Goal: Task Accomplishment & Management: Manage account settings

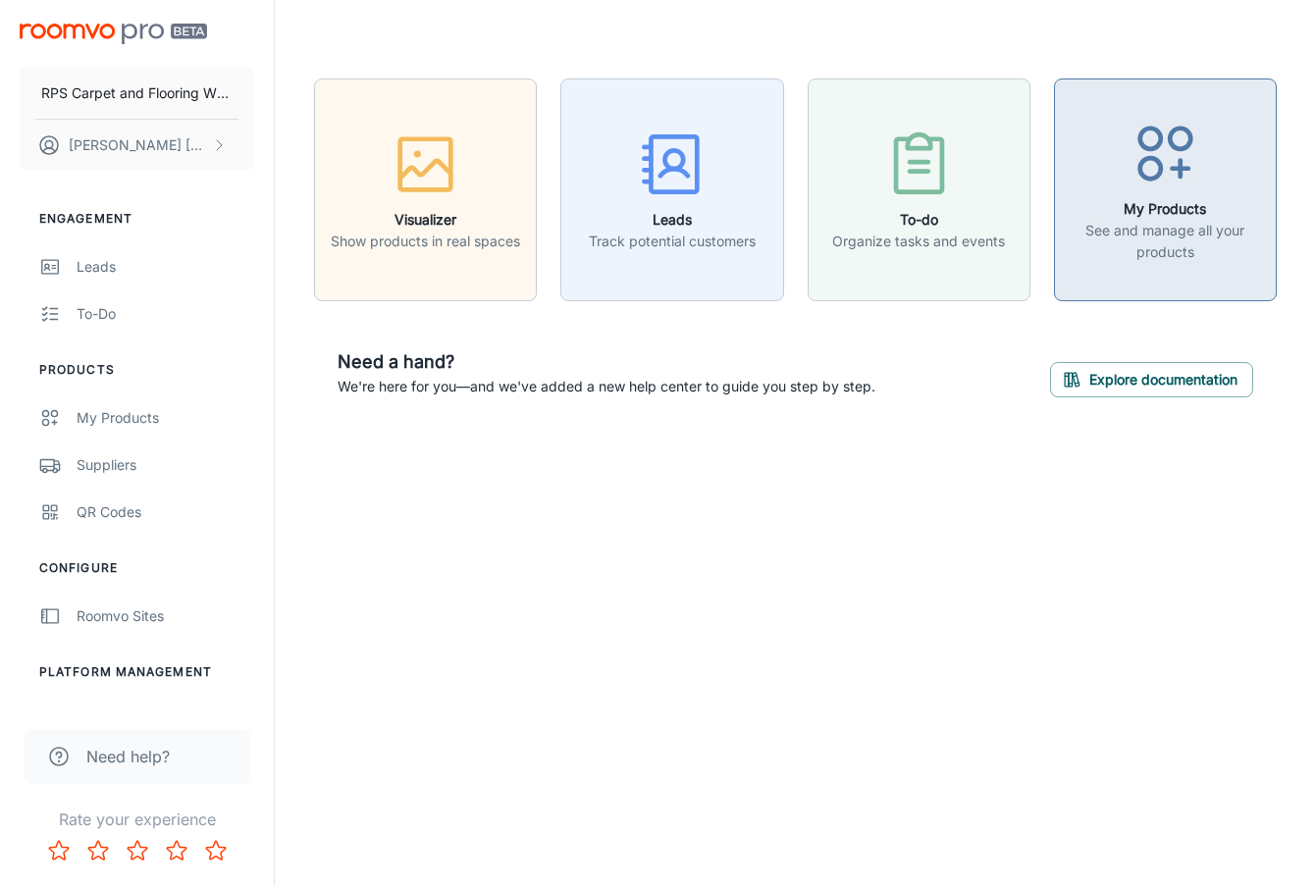
click at [1122, 233] on p "See and manage all your products" at bounding box center [1165, 241] width 197 height 43
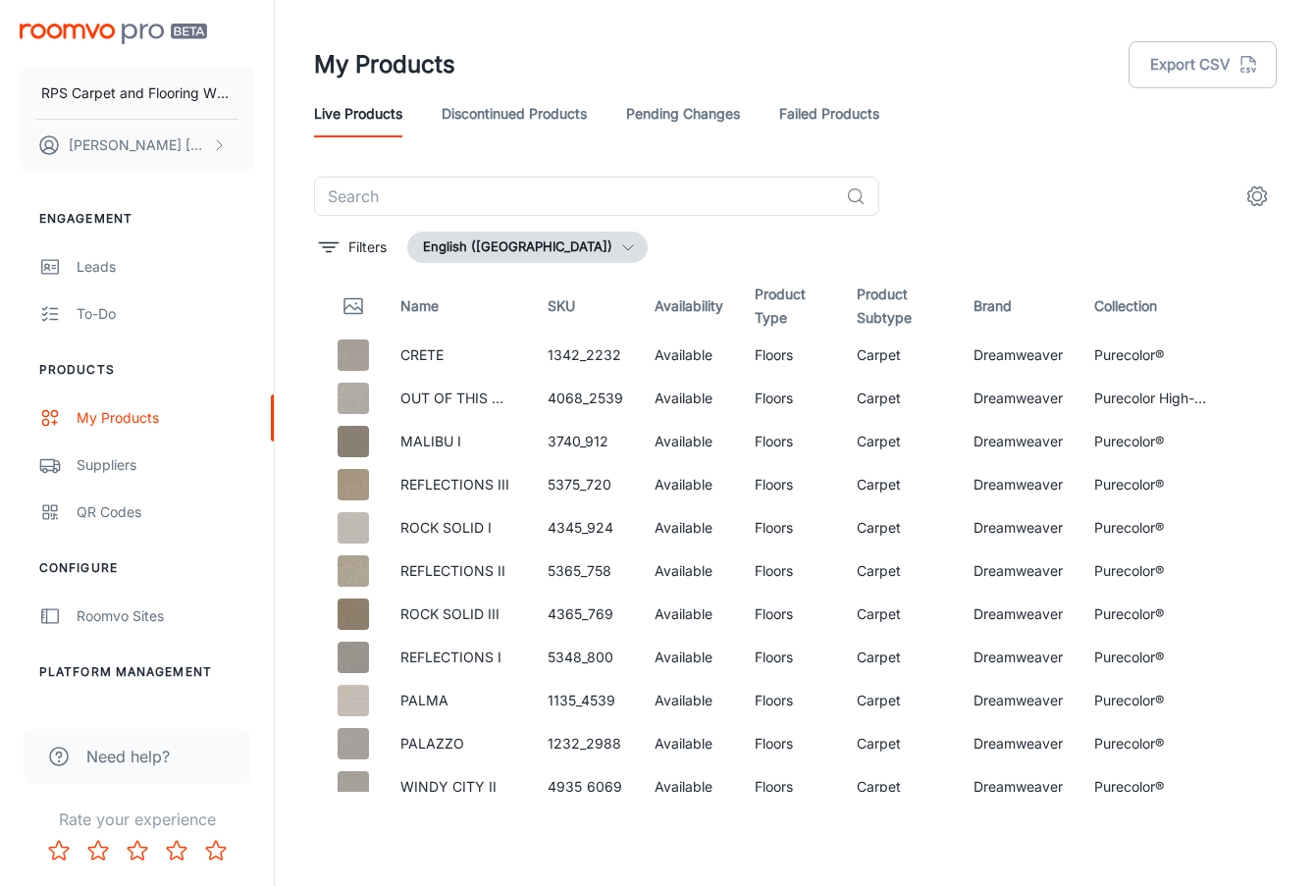
click at [557, 113] on link "Discontinued Products" at bounding box center [514, 113] width 145 height 47
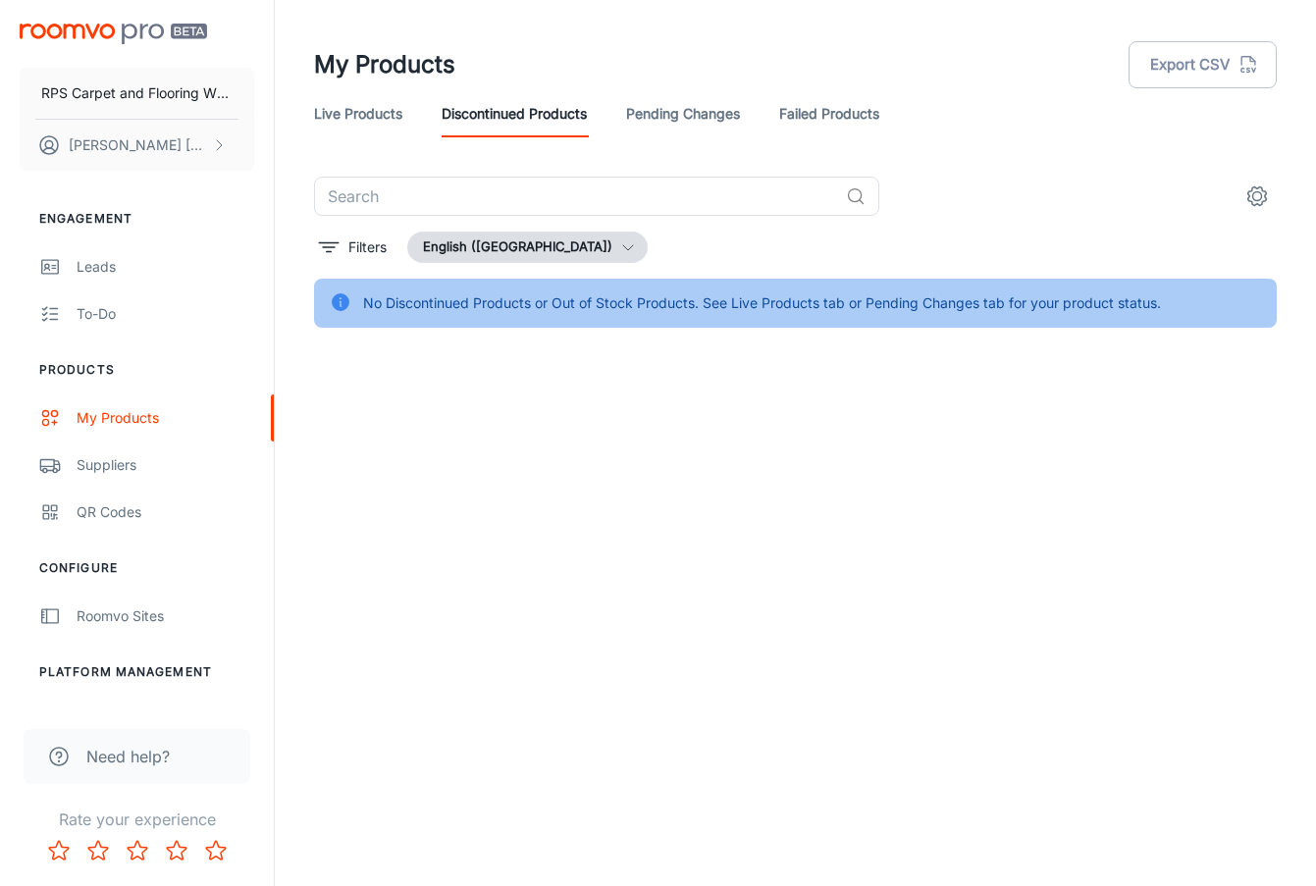
click at [364, 118] on link "Live Products" at bounding box center [358, 113] width 88 height 47
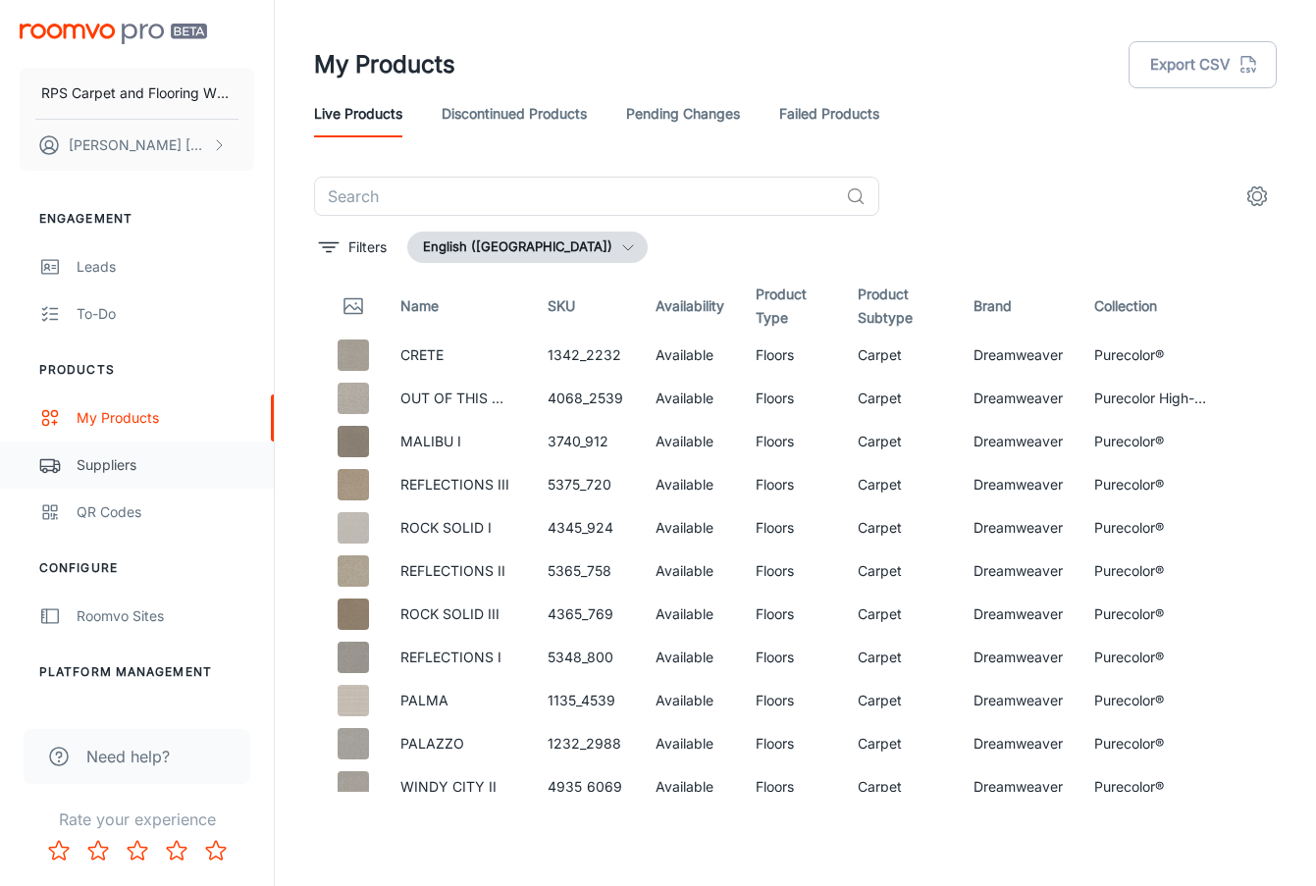
click at [118, 479] on link "Suppliers" at bounding box center [137, 465] width 274 height 47
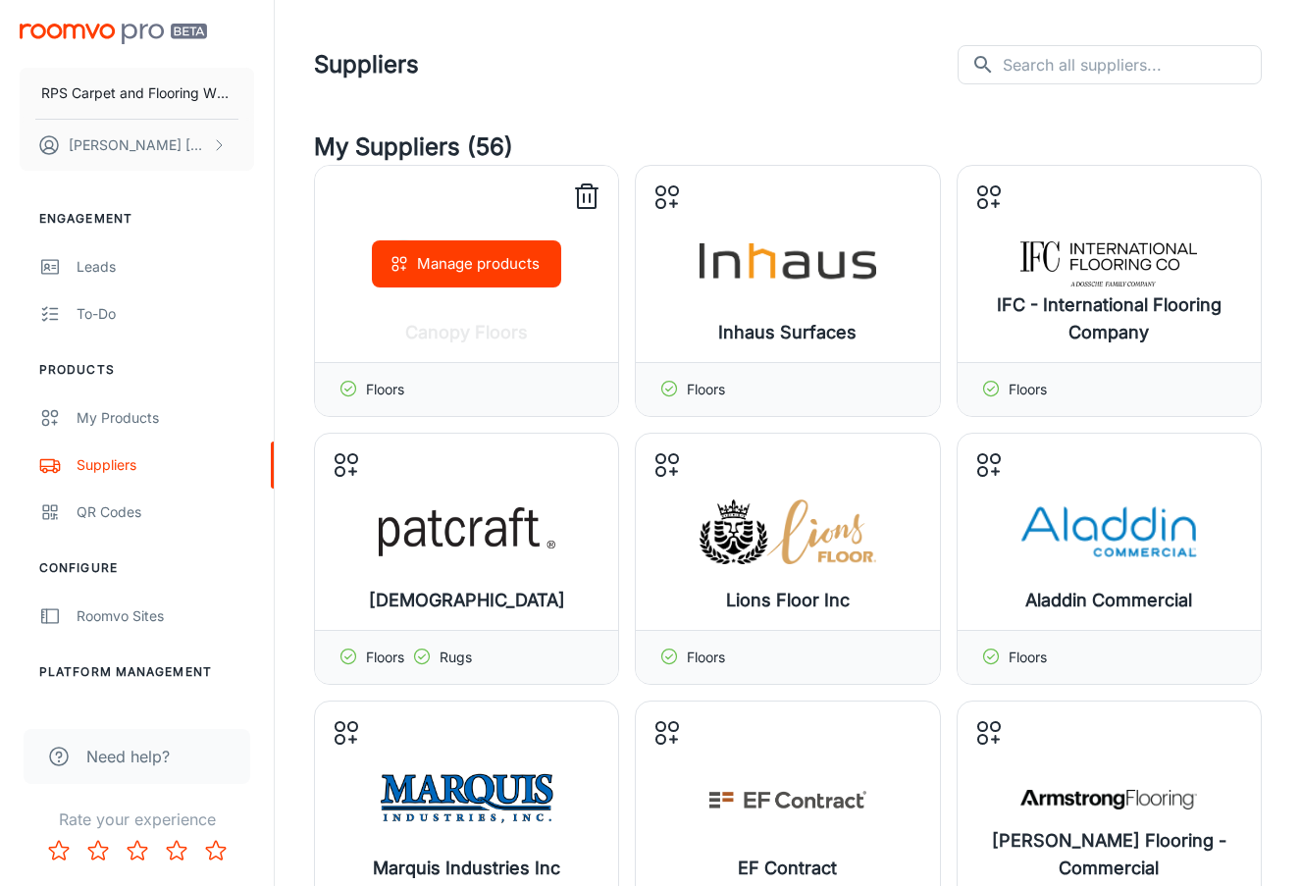
click at [473, 315] on div "Manage products" at bounding box center [466, 264] width 303 height 196
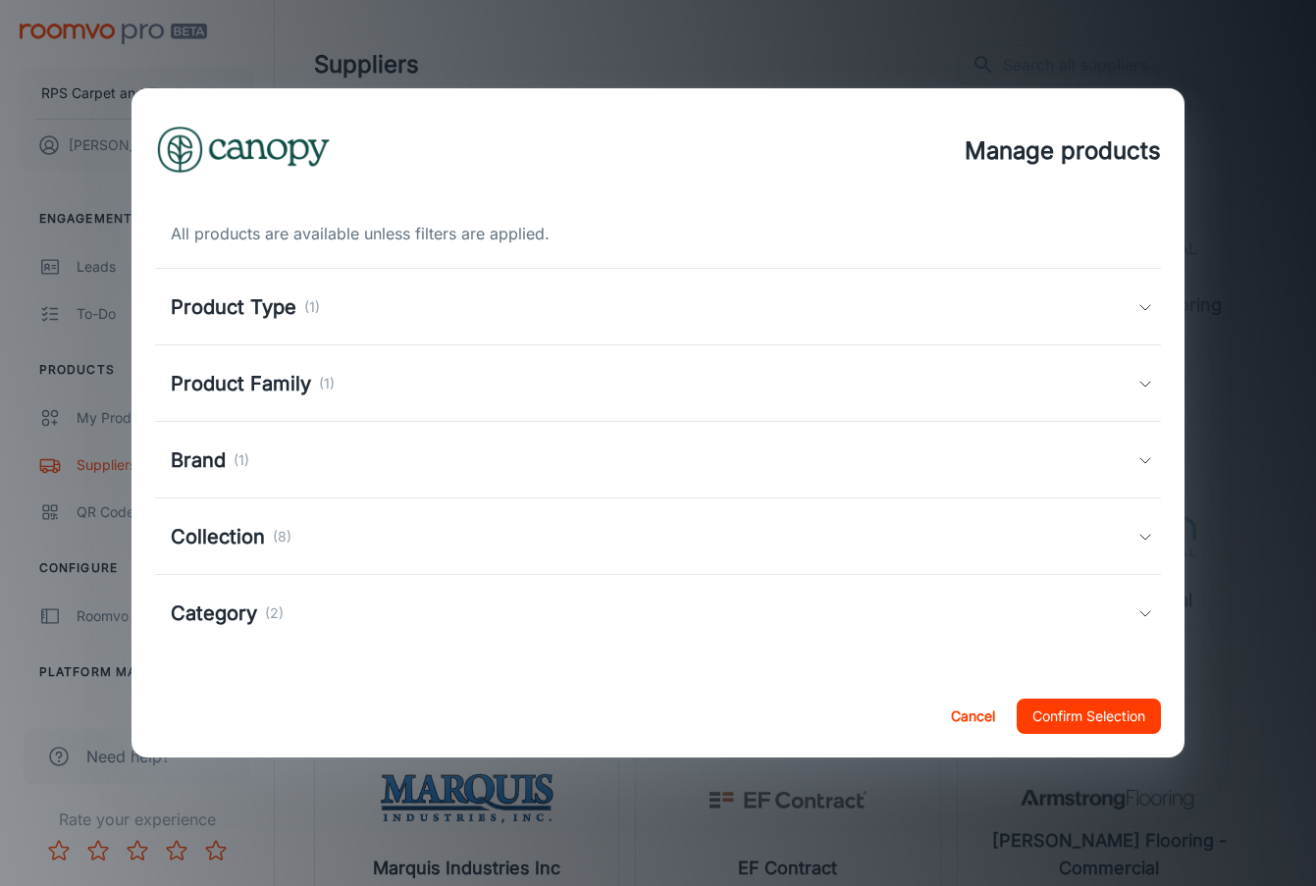
click at [861, 40] on div "Manage products All products are available unless filters are applied. Product …" at bounding box center [658, 443] width 1316 height 886
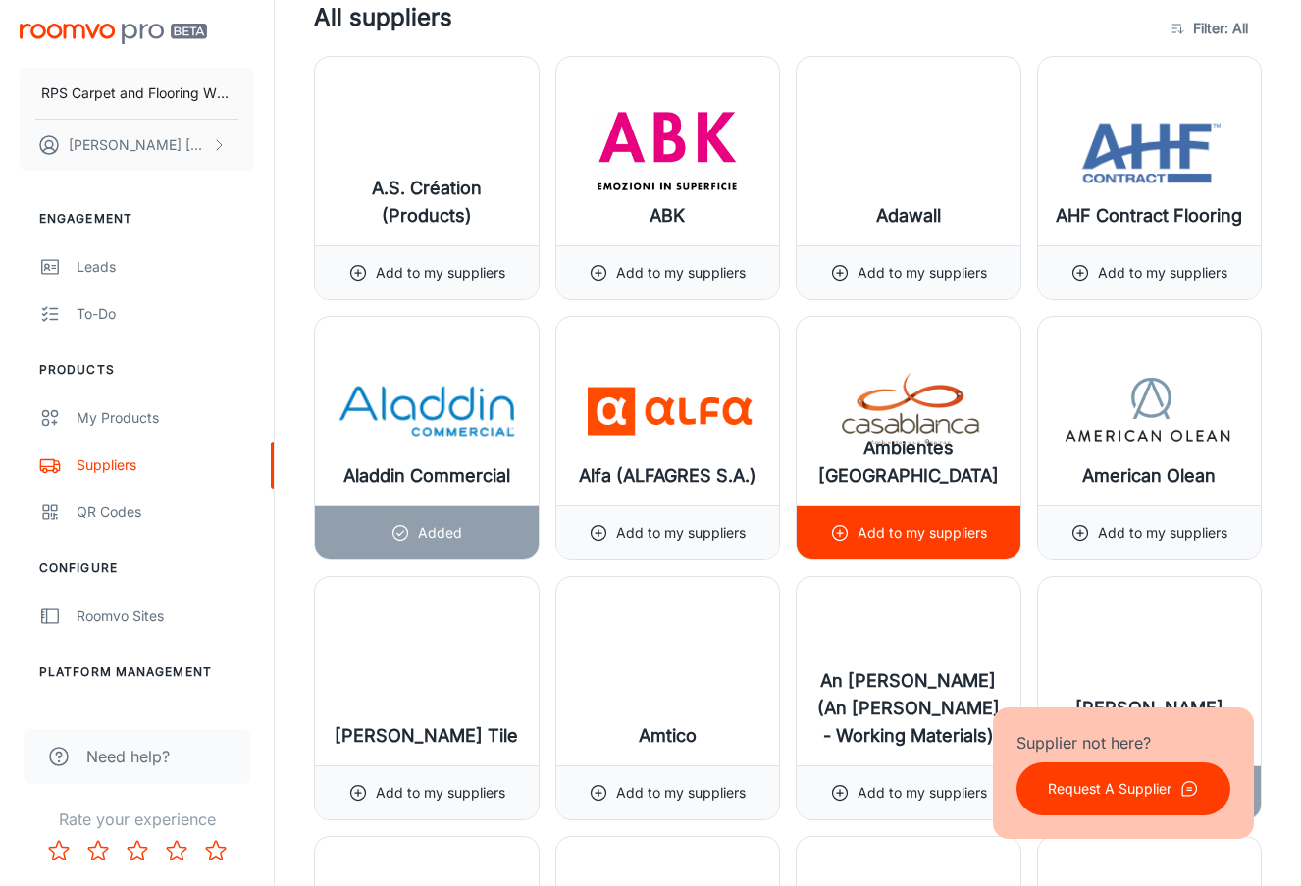
scroll to position [1570, 0]
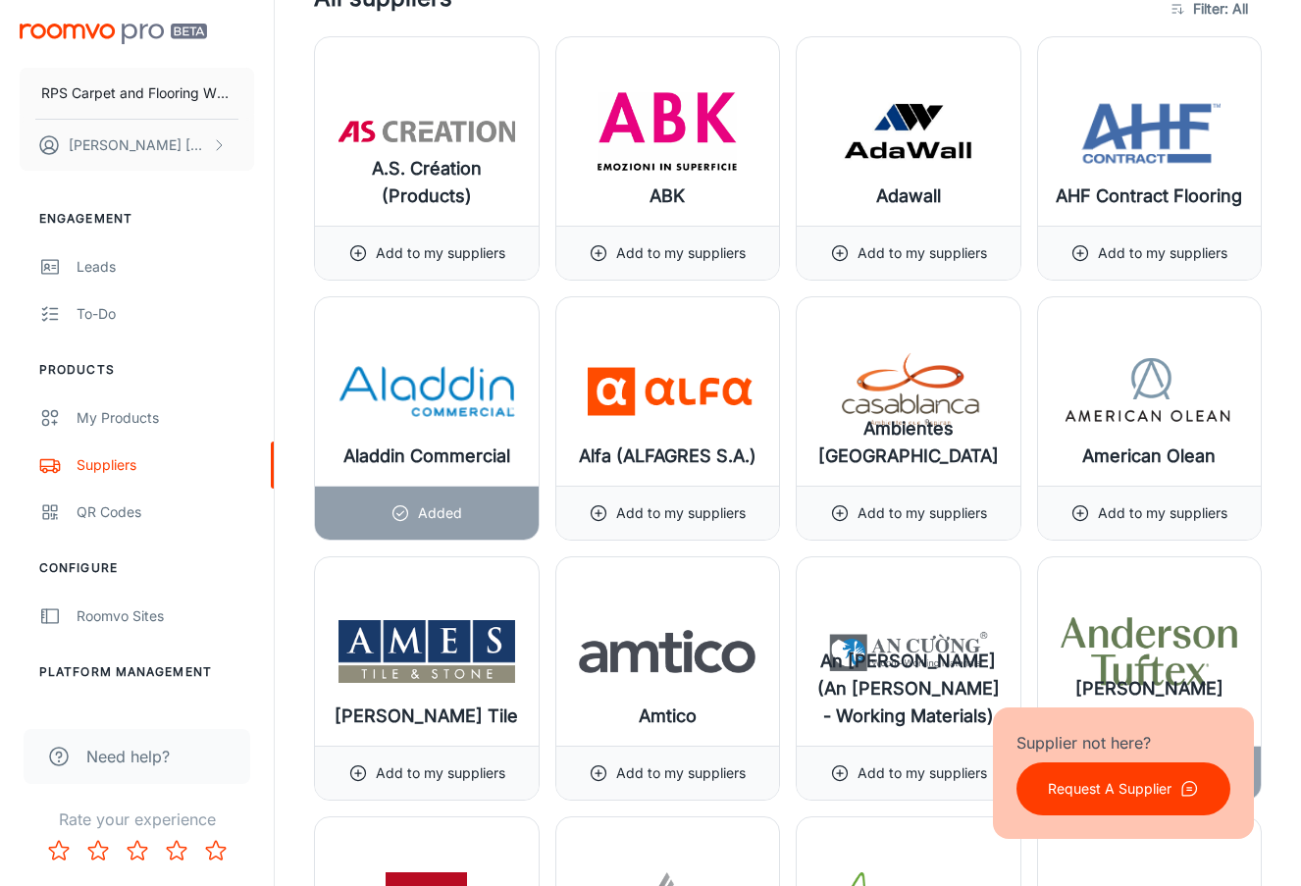
click at [1136, 799] on p "Request A Supplier" at bounding box center [1110, 789] width 124 height 22
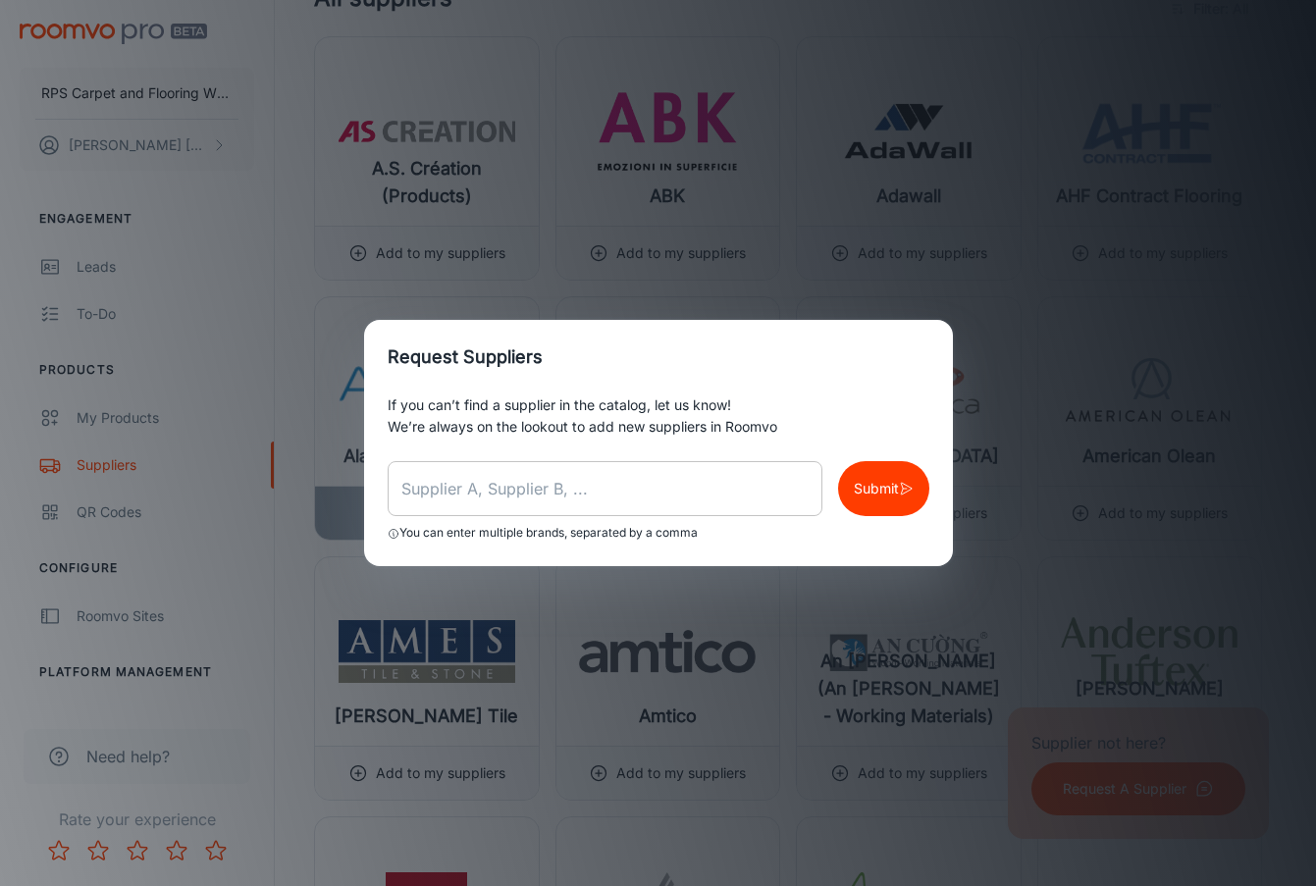
click at [511, 478] on input "text" at bounding box center [605, 488] width 435 height 55
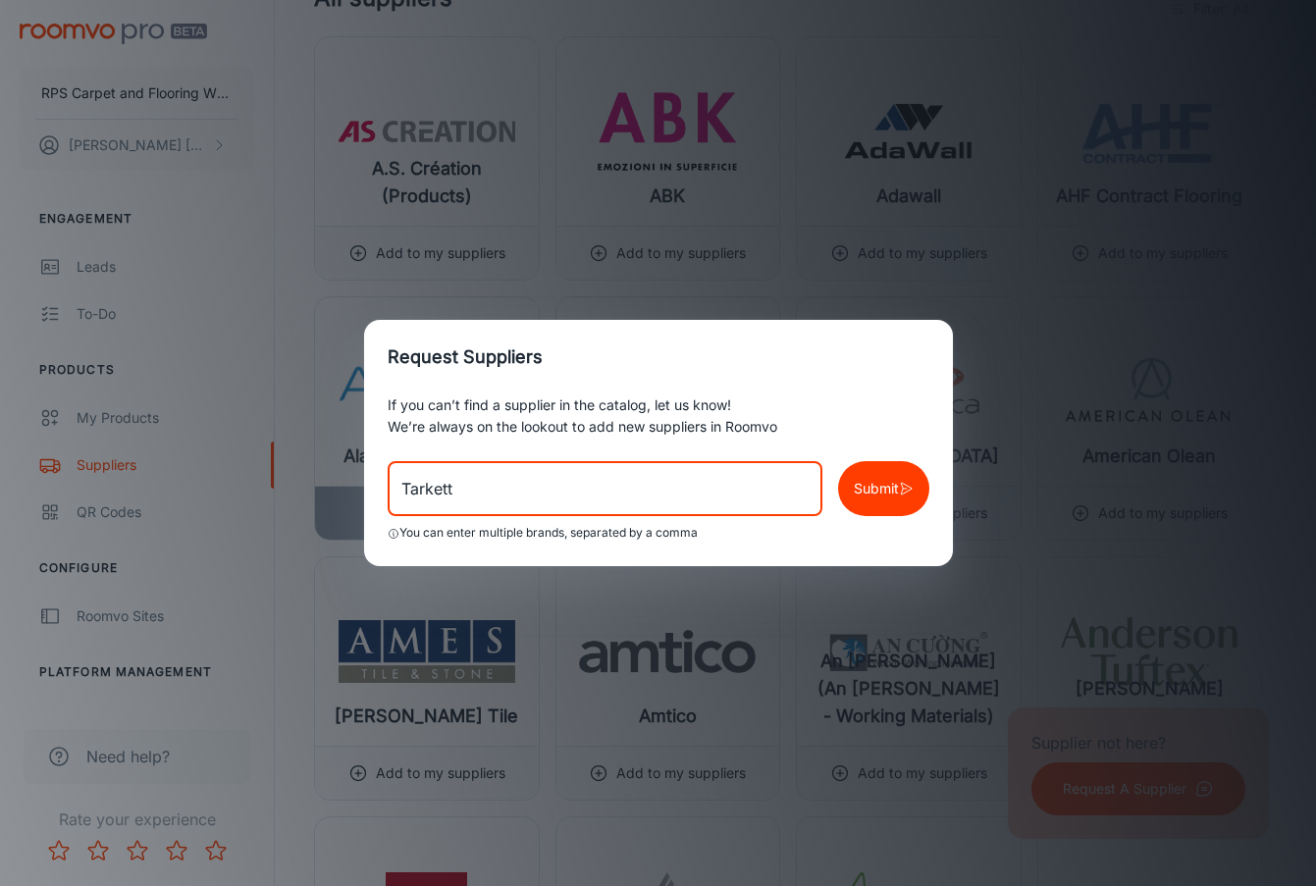
type input "Tarkett"
click at [876, 491] on p "Submit" at bounding box center [876, 489] width 45 height 22
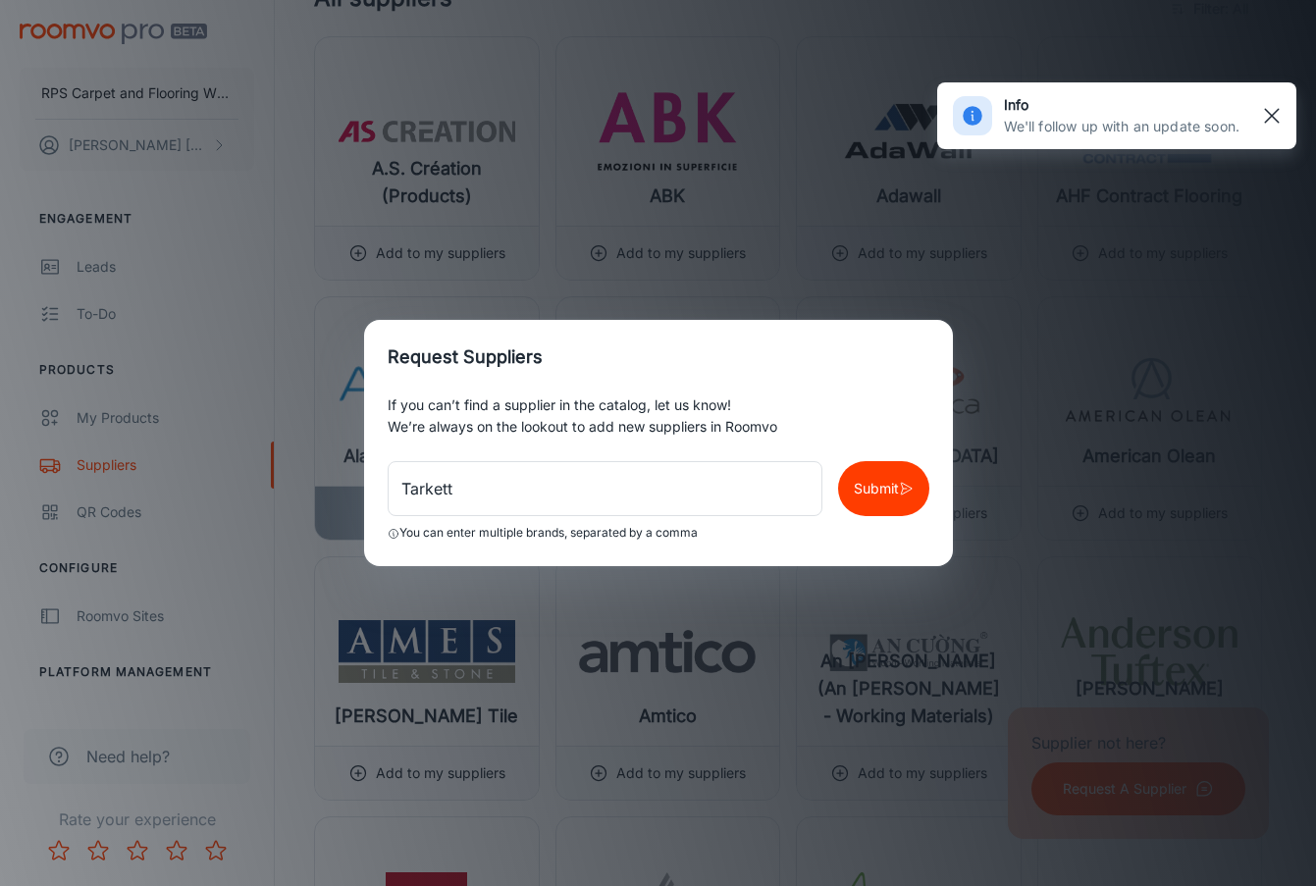
click at [1270, 106] on rect "button" at bounding box center [1272, 116] width 24 height 24
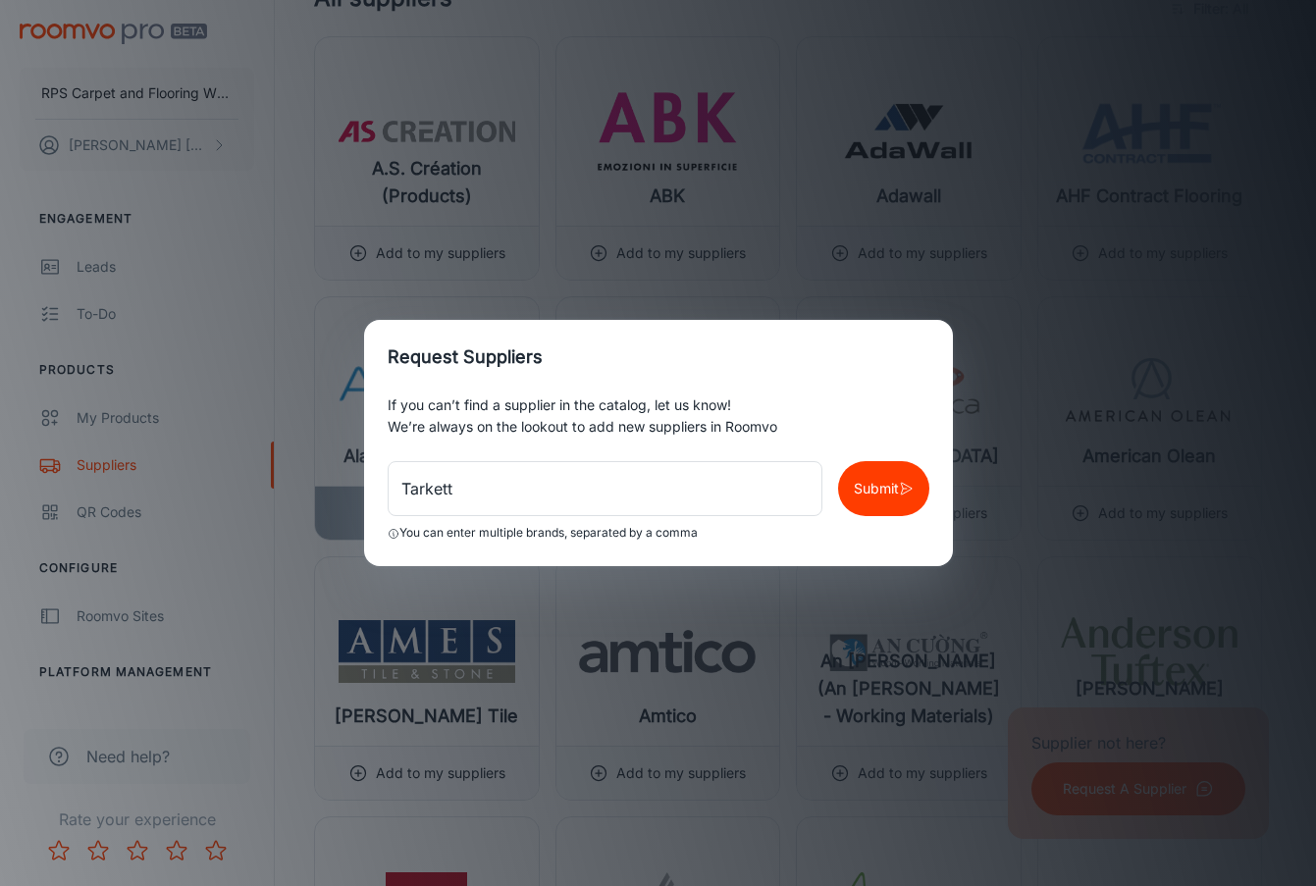
click at [913, 281] on div "Request Suppliers If you can’t find a supplier in the catalog, let us know! We’…" at bounding box center [658, 443] width 1316 height 886
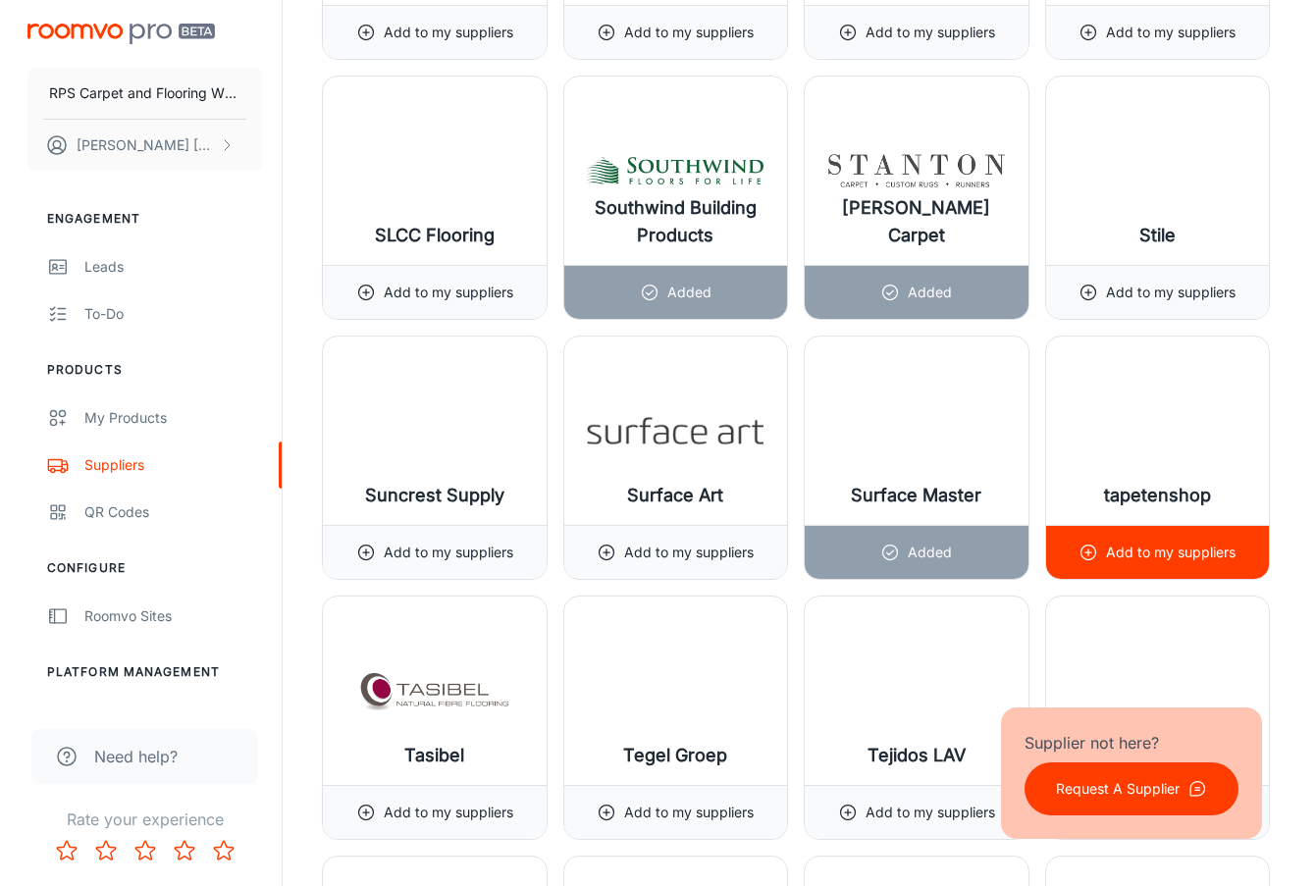
scroll to position [21494, 0]
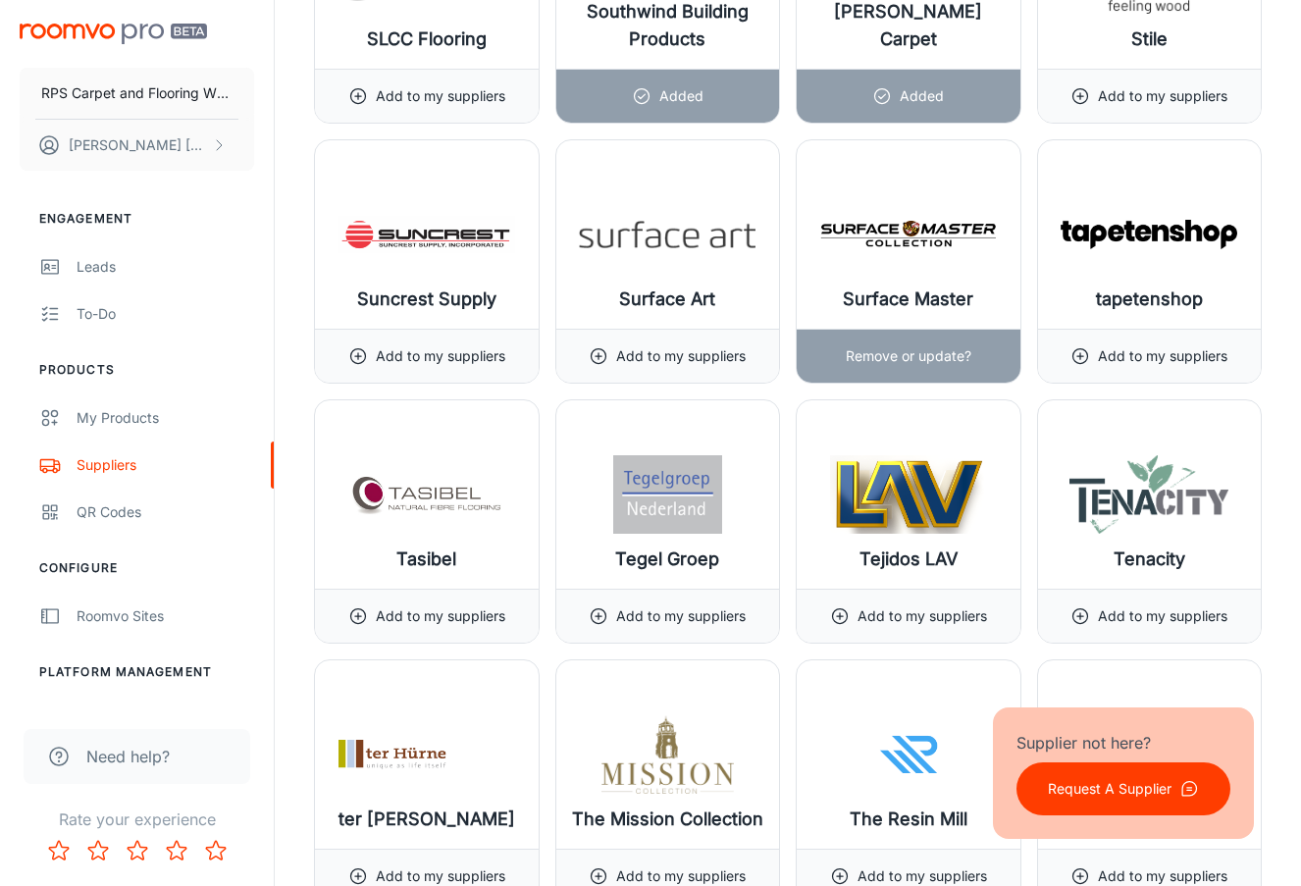
click at [915, 241] on img at bounding box center [909, 234] width 177 height 79
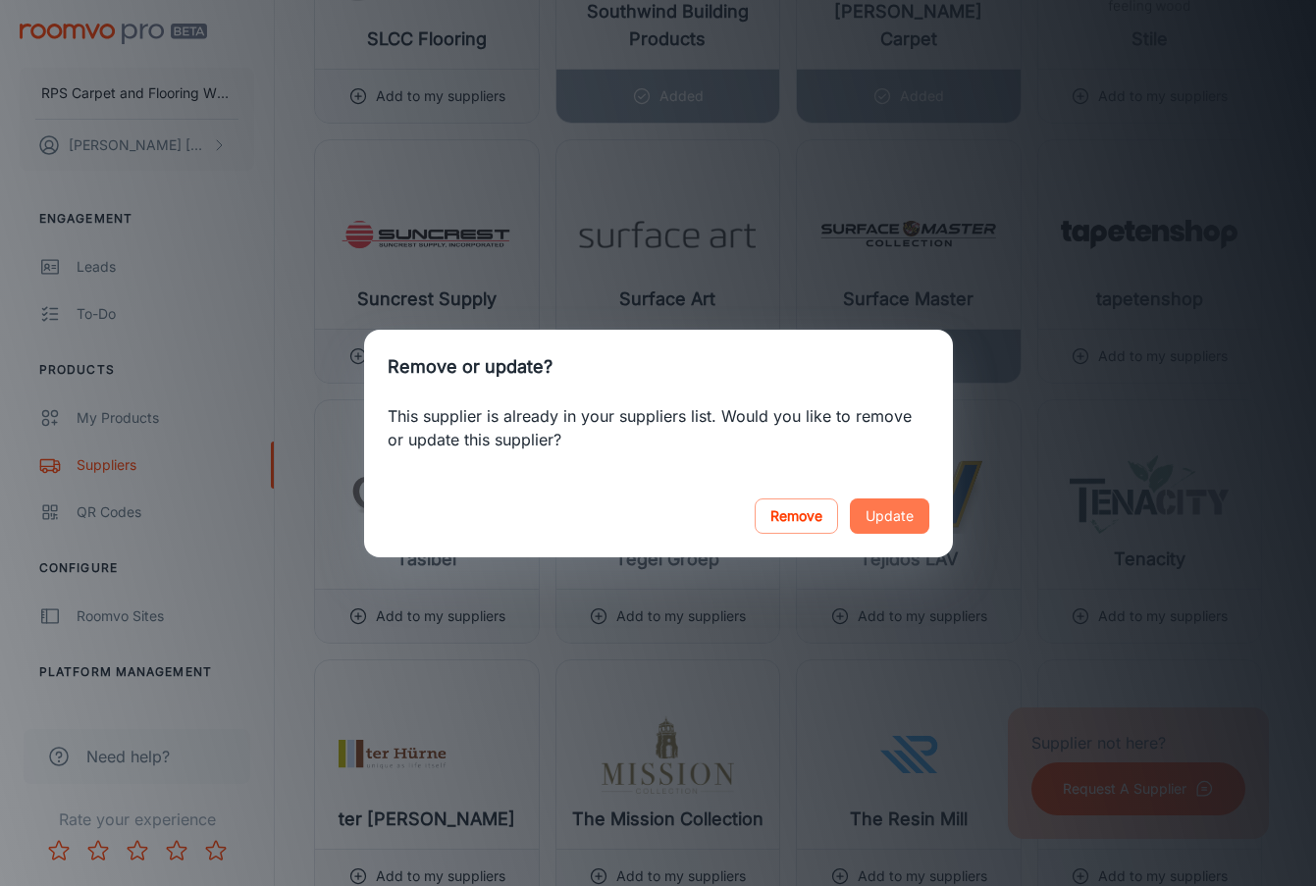
click at [905, 516] on button "Update" at bounding box center [890, 516] width 80 height 35
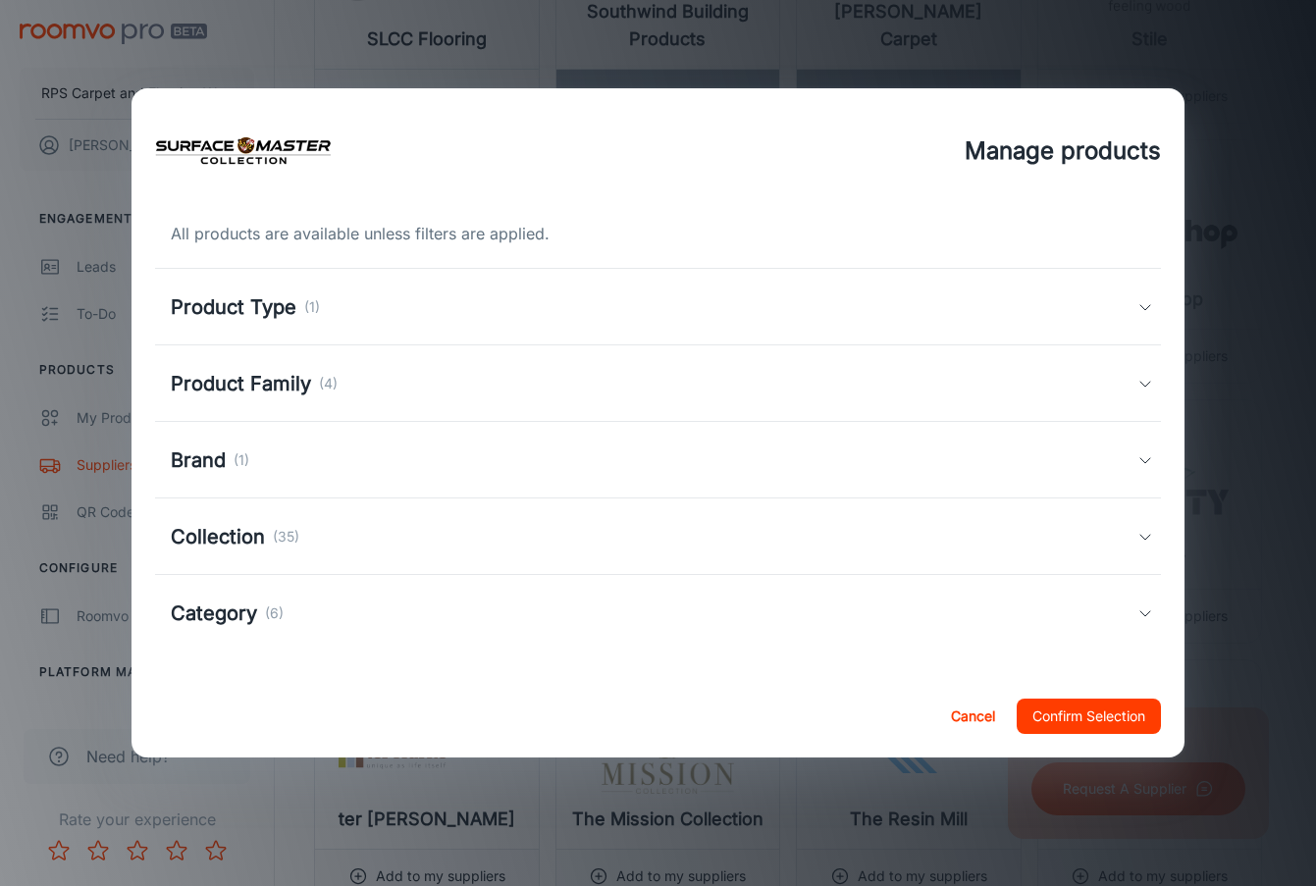
click at [220, 609] on h5 "Category" at bounding box center [214, 613] width 86 height 29
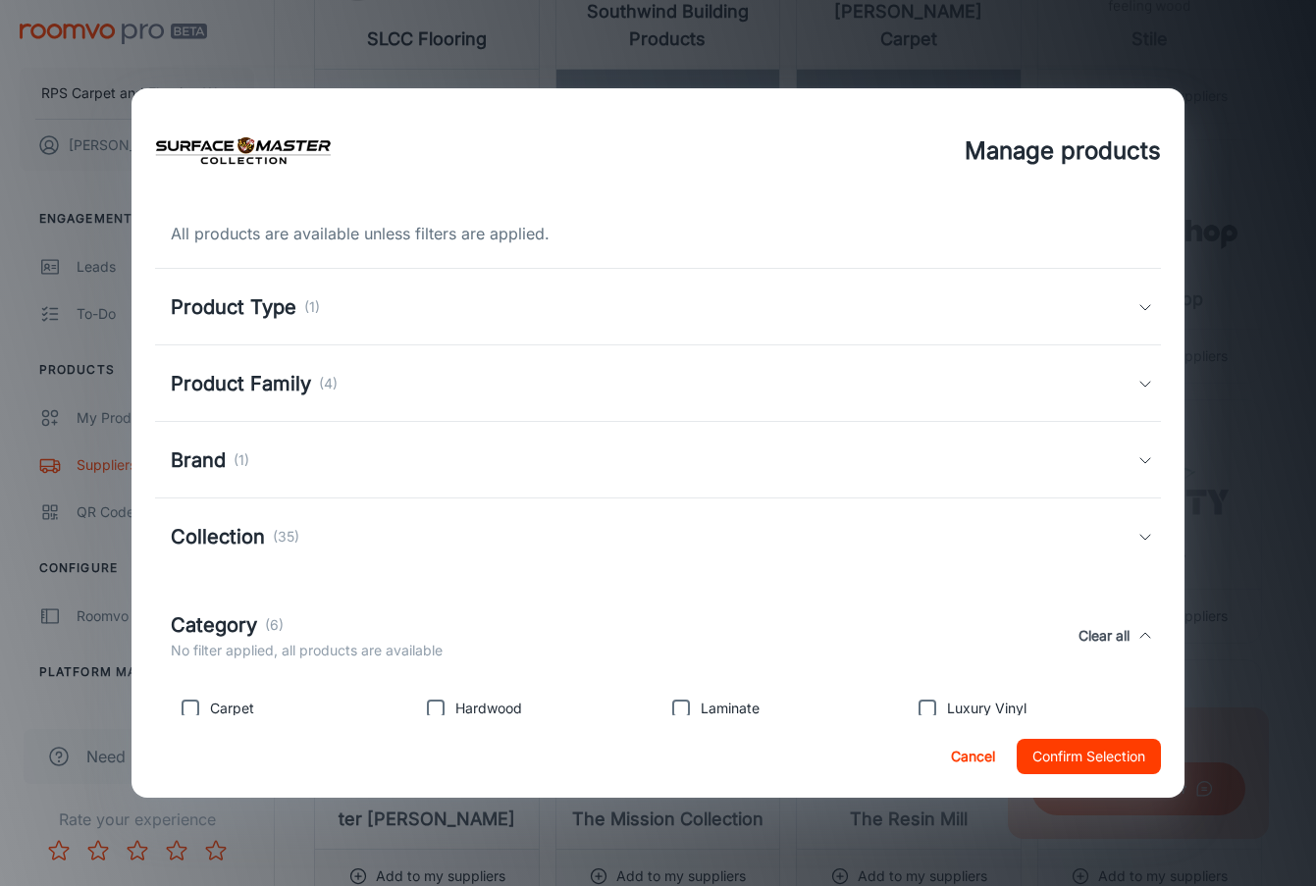
click at [223, 543] on h5 "Collection" at bounding box center [218, 536] width 94 height 29
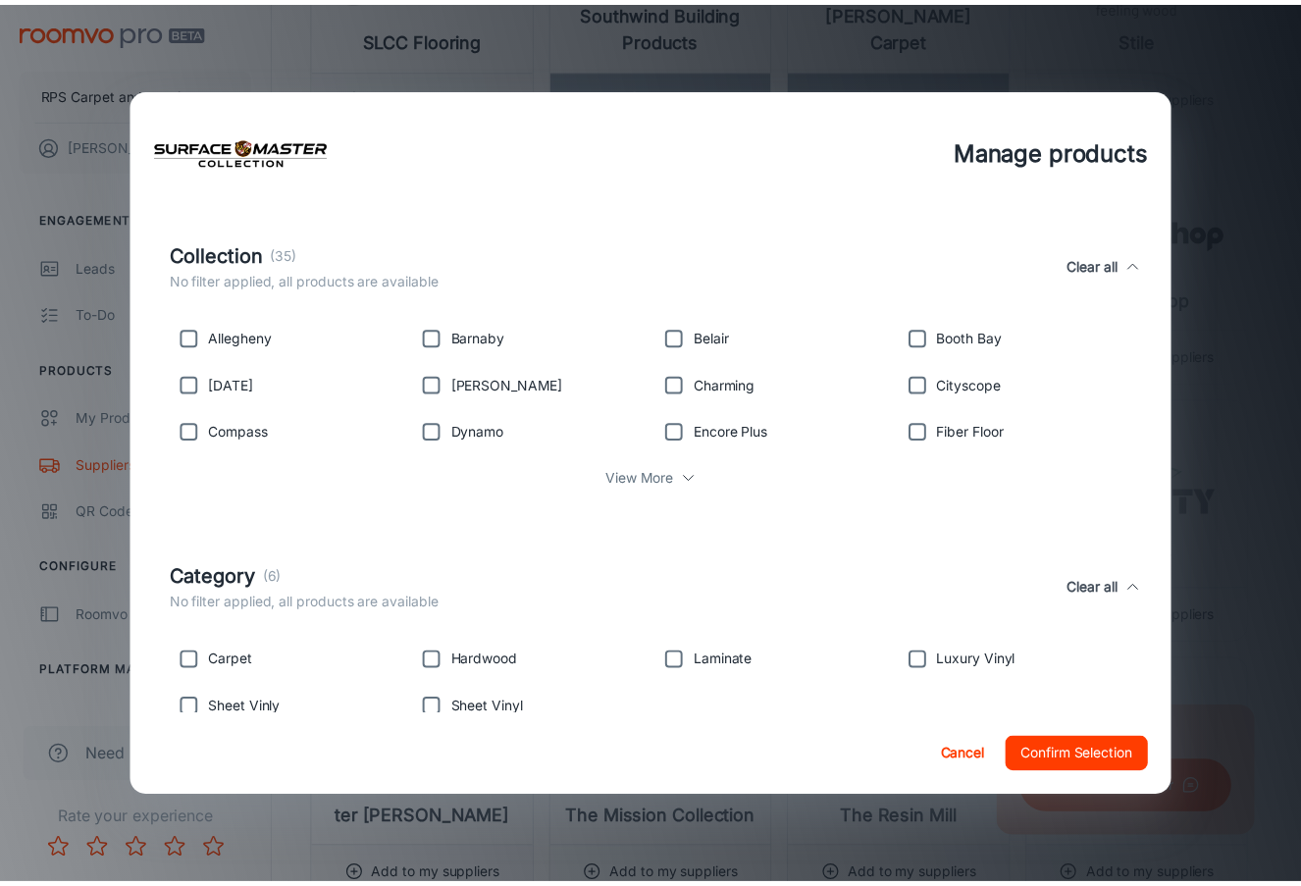
scroll to position [0, 0]
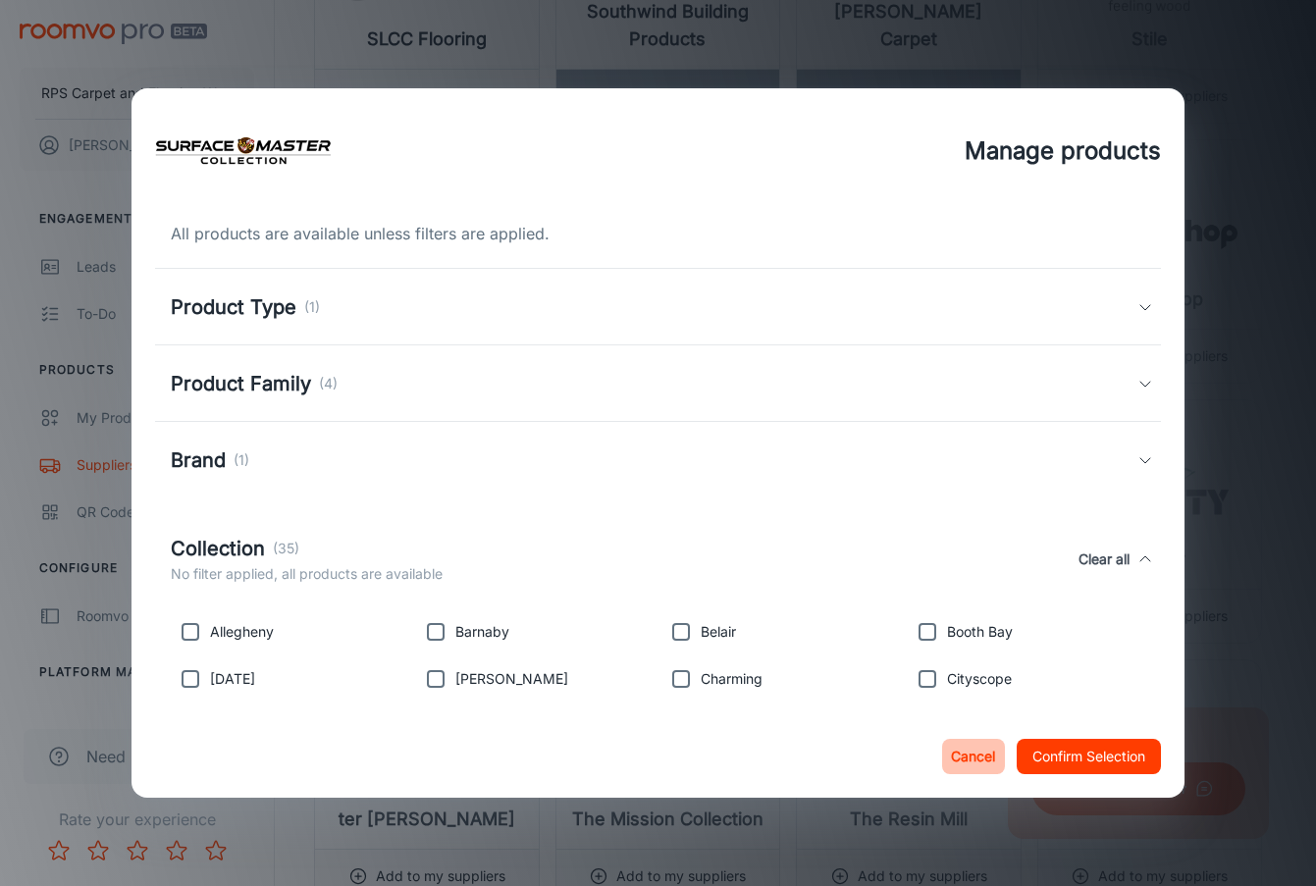
click at [967, 752] on button "Cancel" at bounding box center [973, 756] width 63 height 35
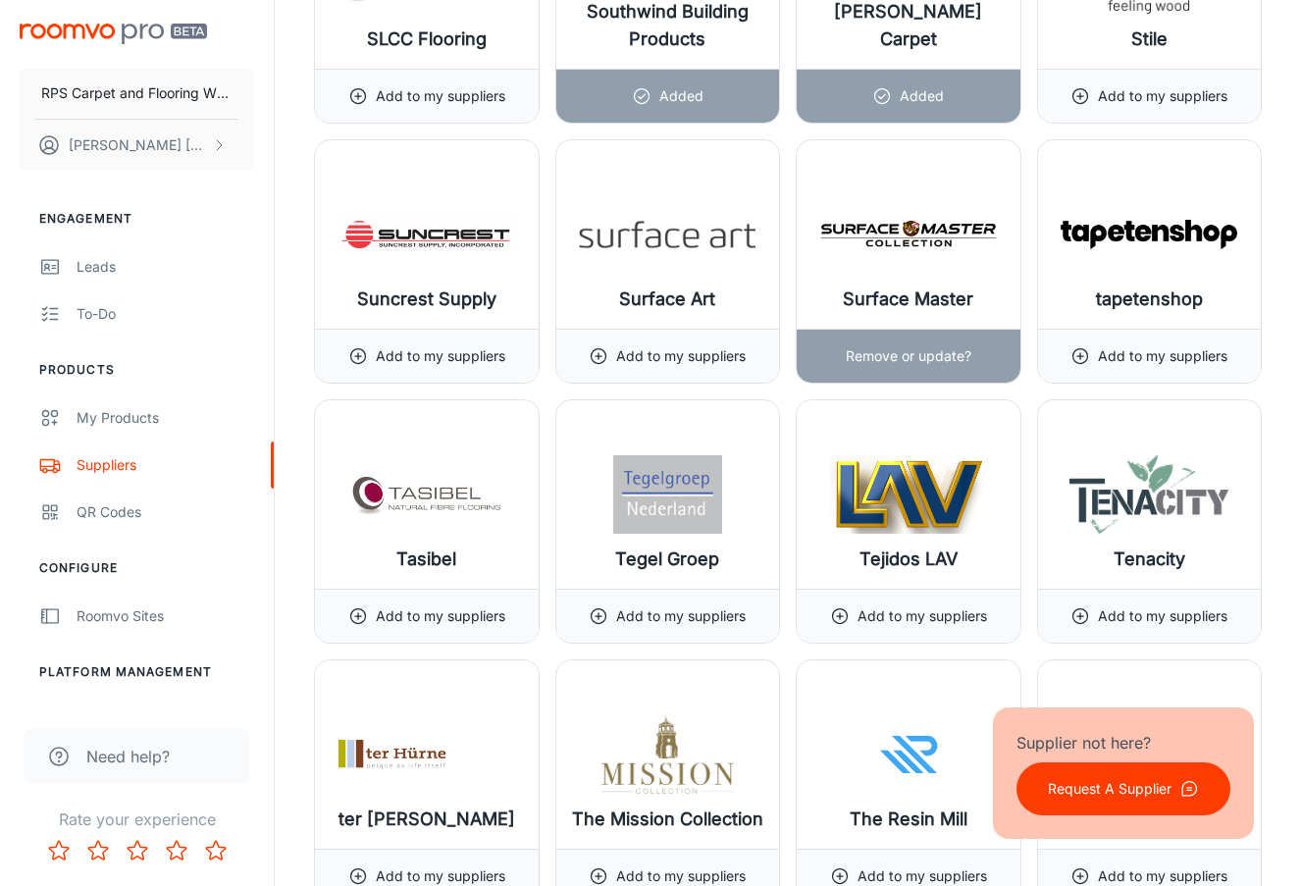
click at [916, 263] on img at bounding box center [909, 234] width 177 height 79
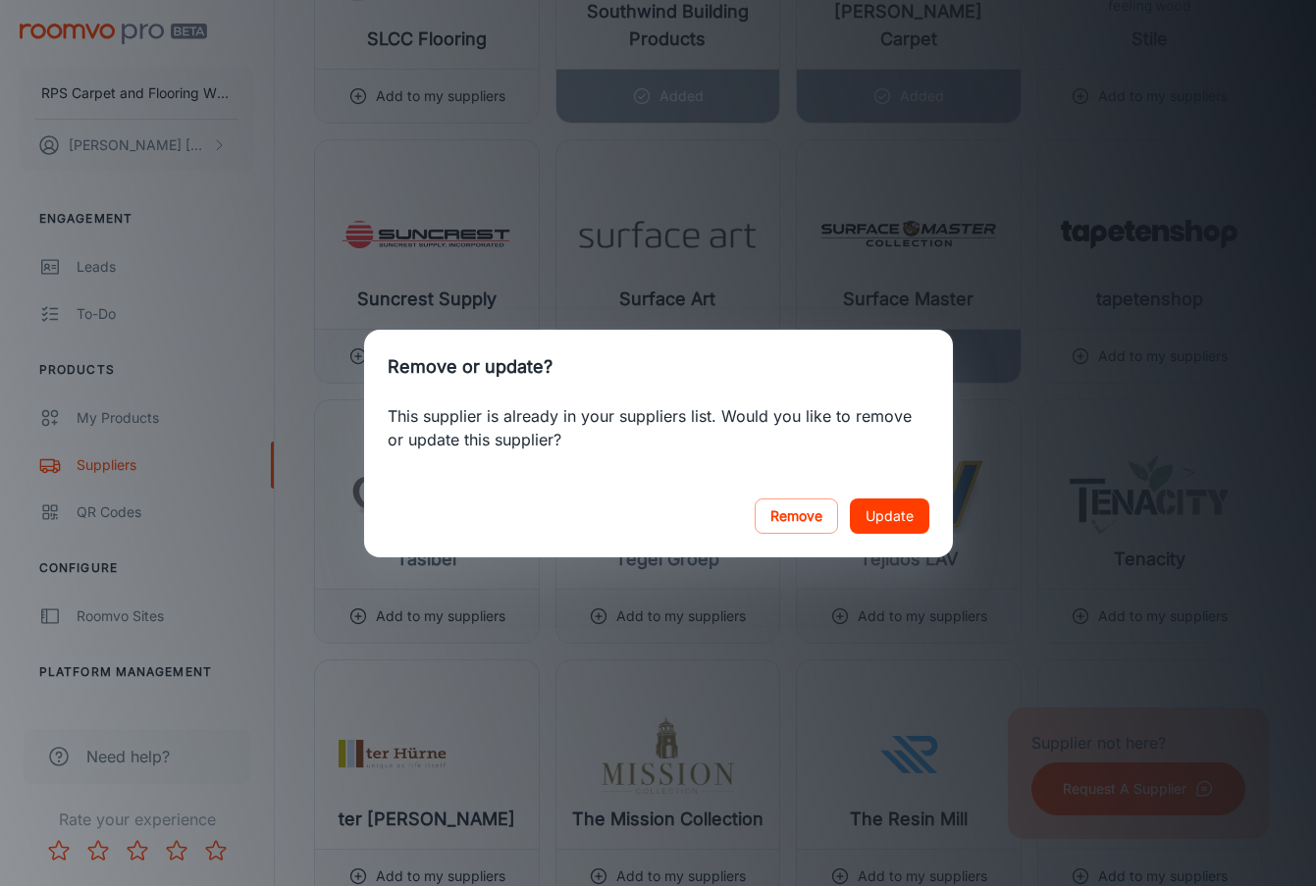
click at [886, 523] on button "Update" at bounding box center [890, 516] width 80 height 35
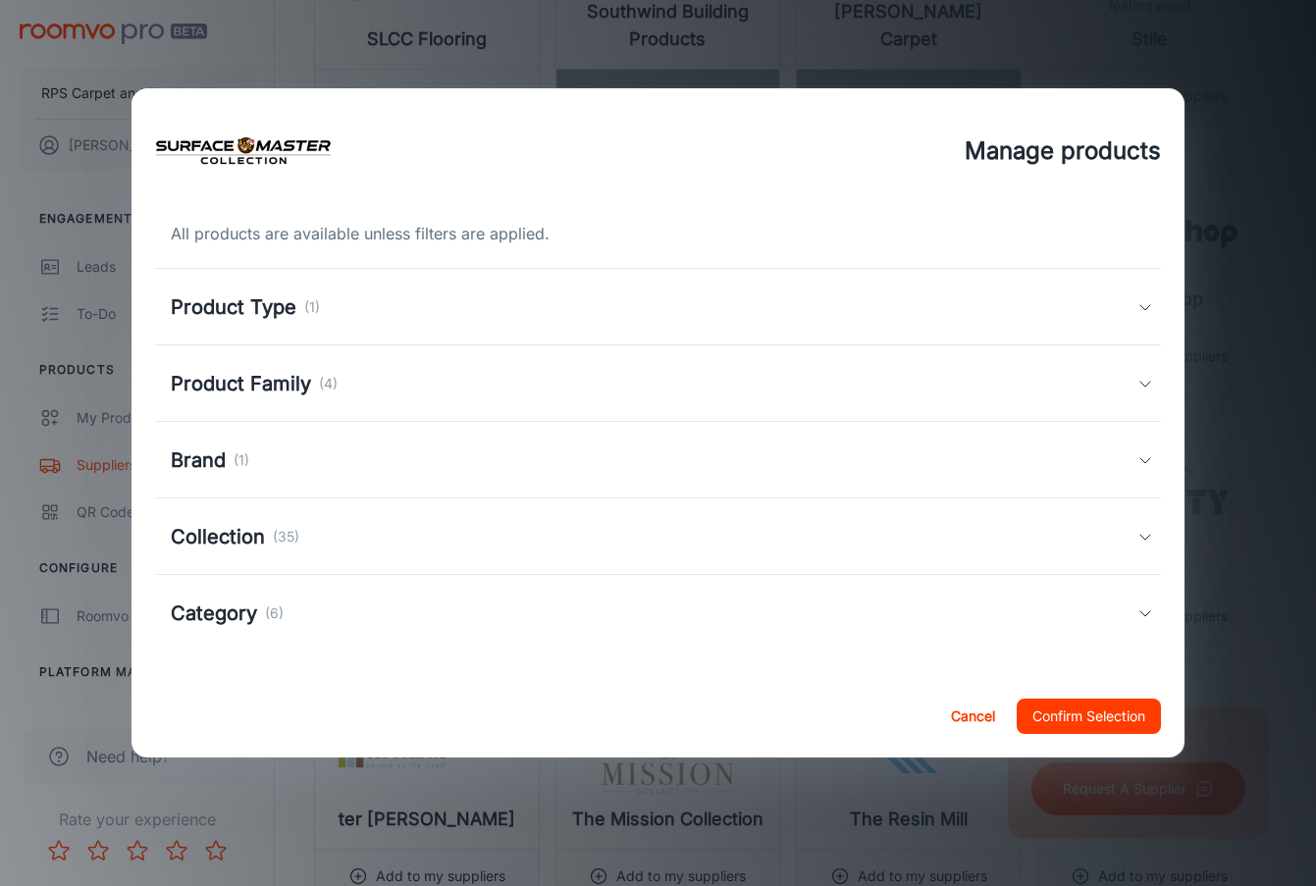
click at [968, 716] on button "Cancel" at bounding box center [973, 716] width 63 height 35
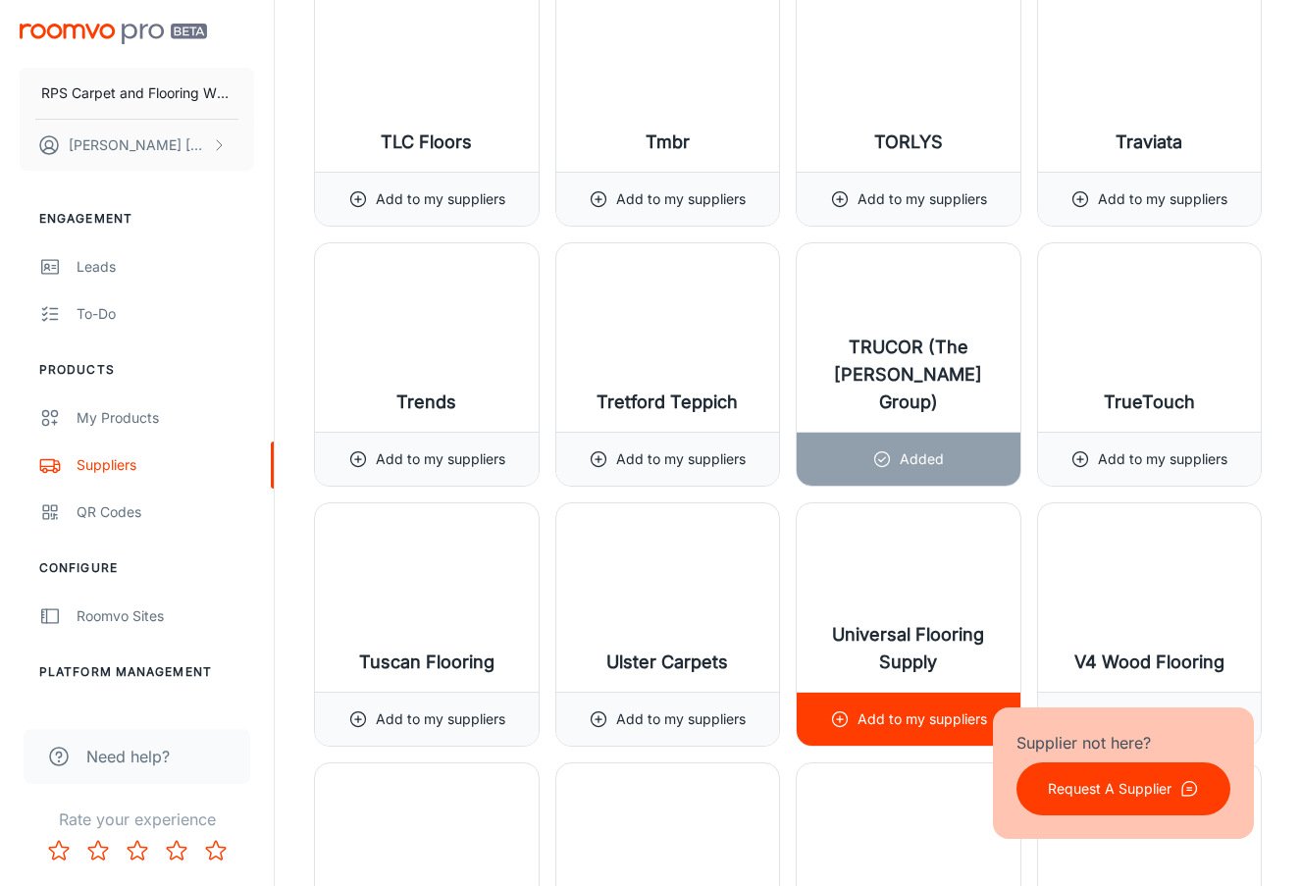
scroll to position [22574, 0]
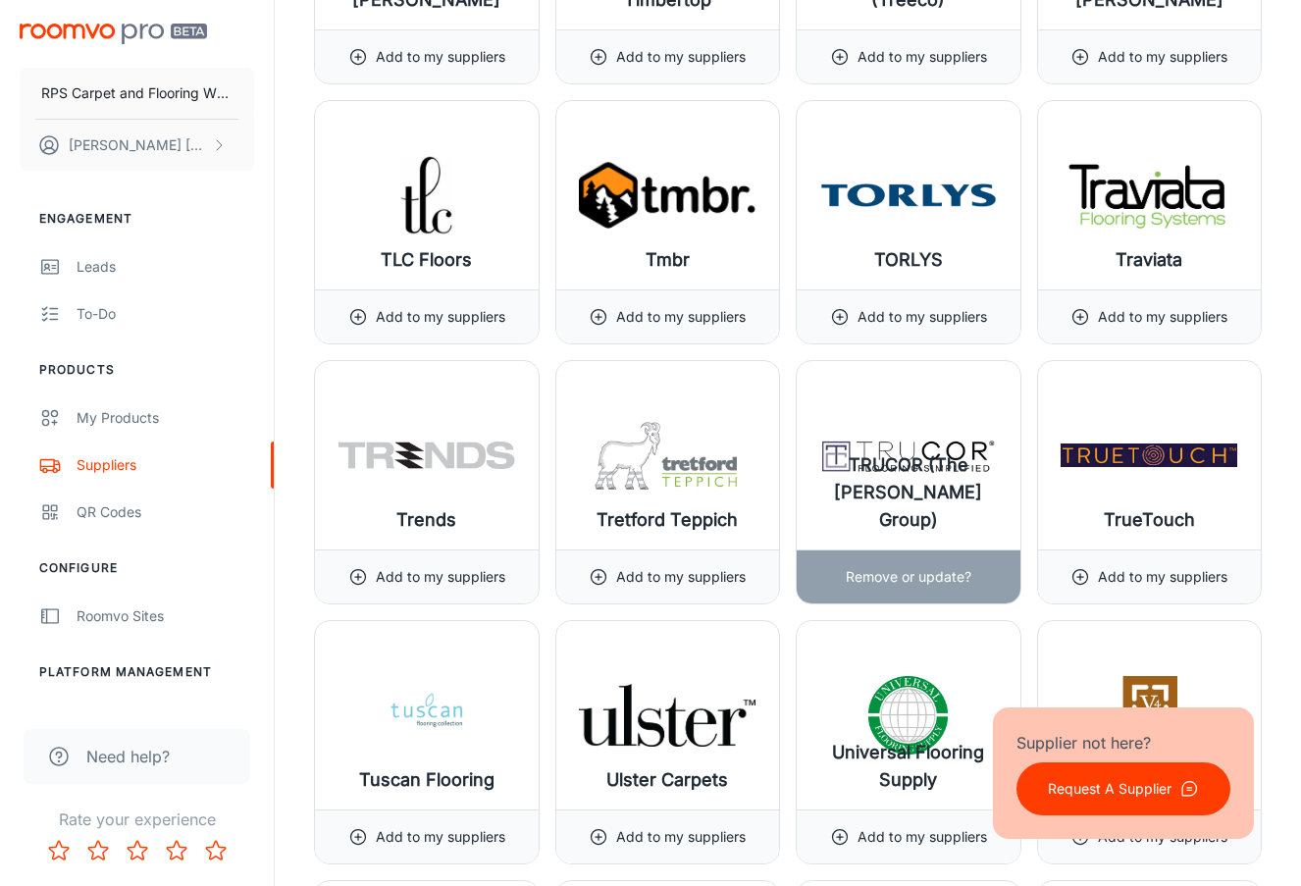
click at [924, 574] on p "Remove or update?" at bounding box center [909, 577] width 126 height 22
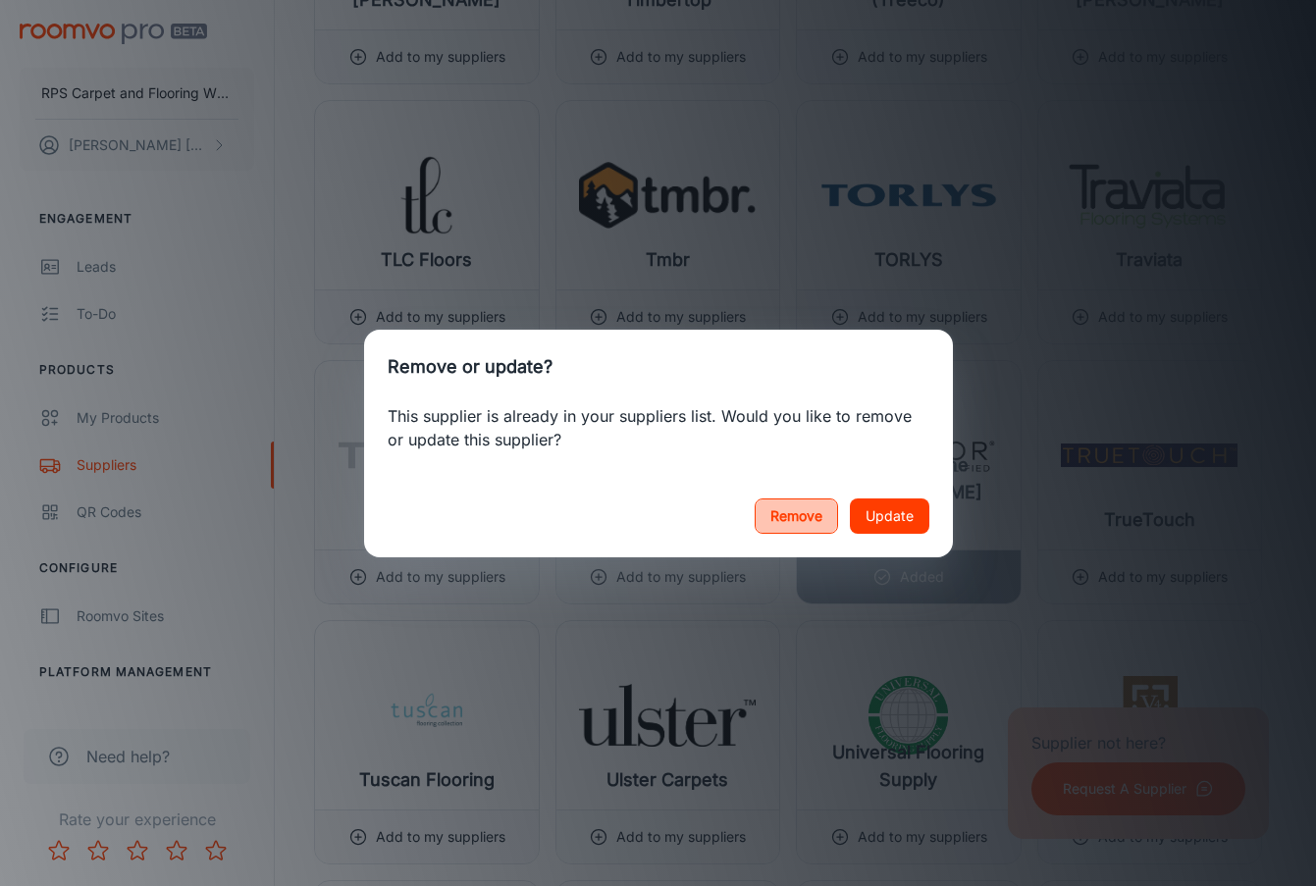
click at [816, 524] on button "Remove" at bounding box center [796, 516] width 83 height 35
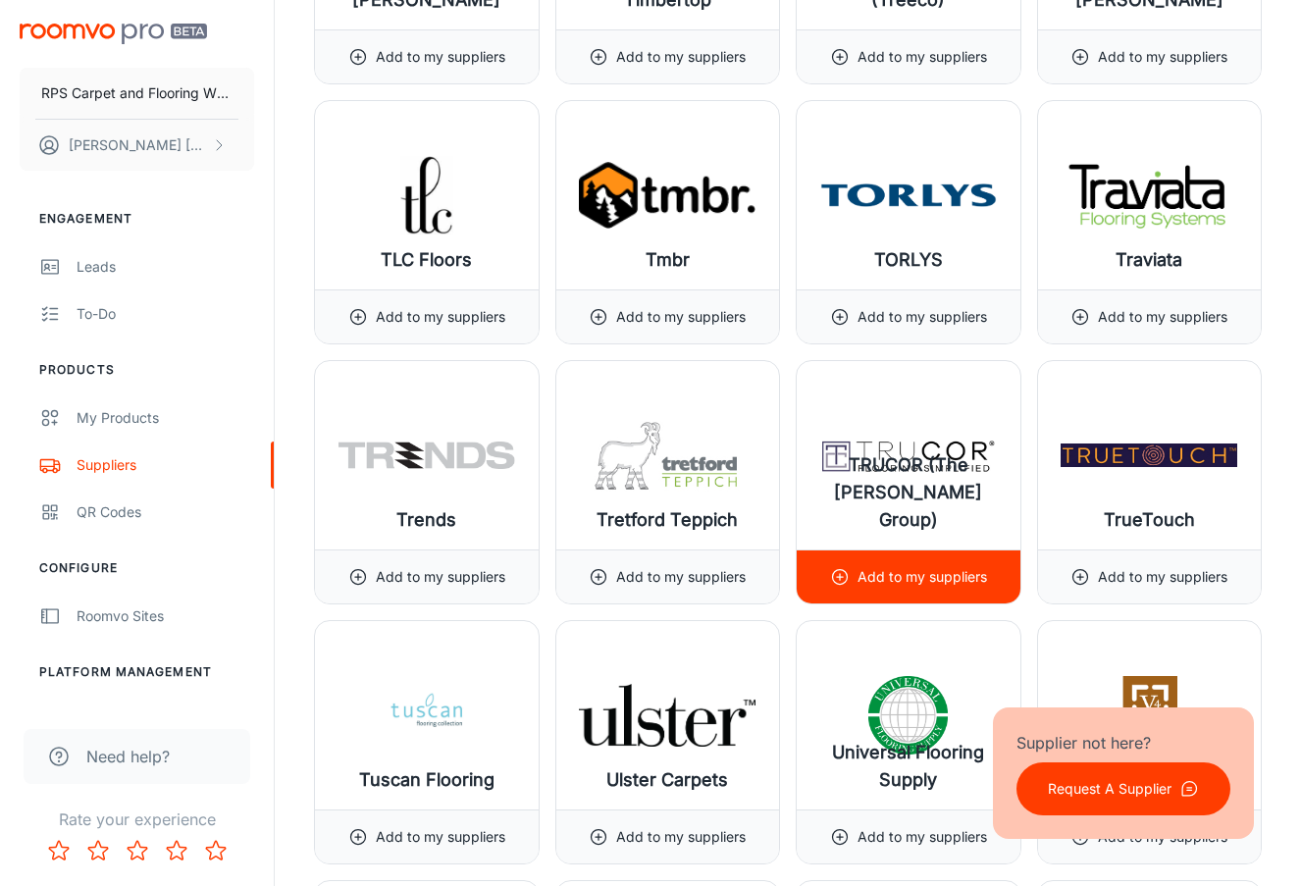
click at [891, 430] on img at bounding box center [909, 455] width 177 height 79
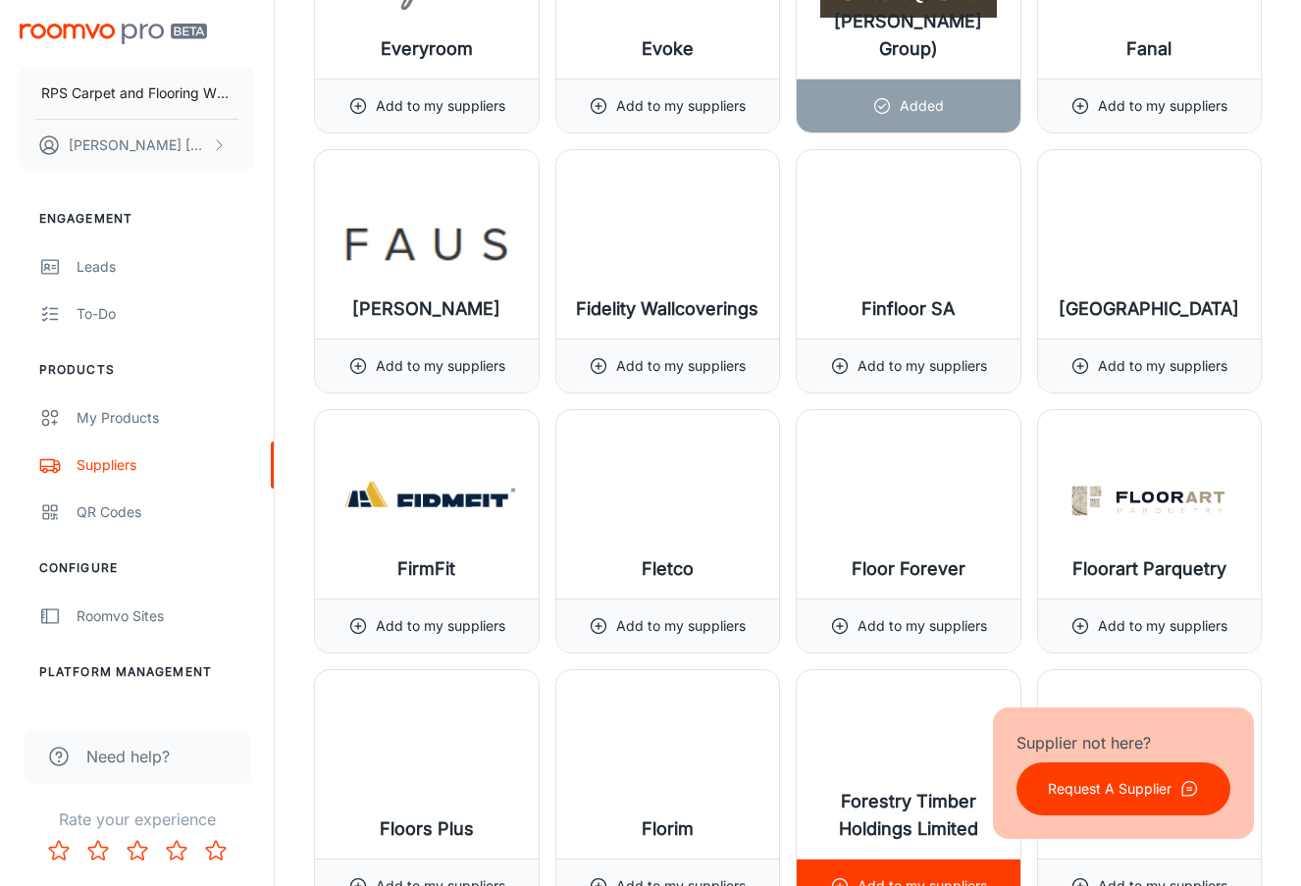
scroll to position [9324, 0]
